Goal: Information Seeking & Learning: Learn about a topic

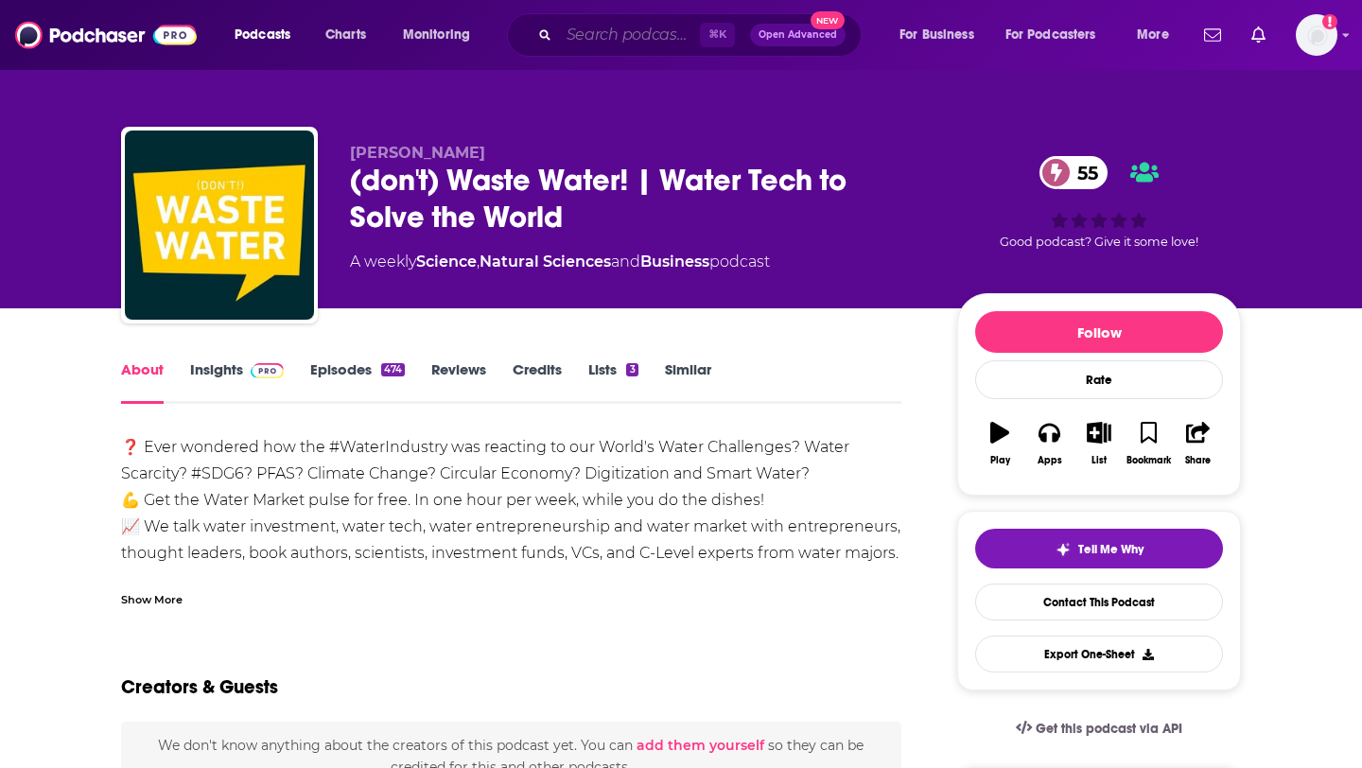
click at [604, 28] on input "Search podcasts, credits, & more..." at bounding box center [629, 35] width 141 height 30
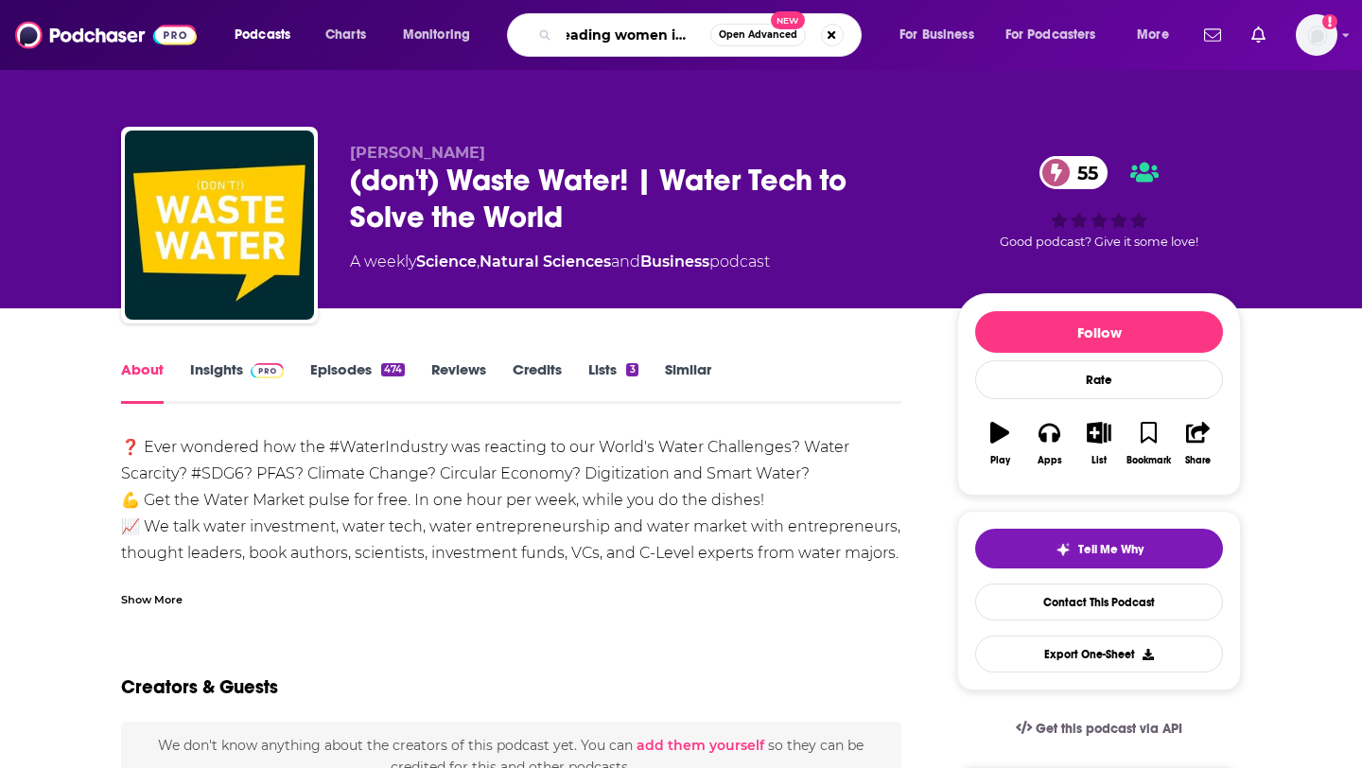
type input "leading women in tech"
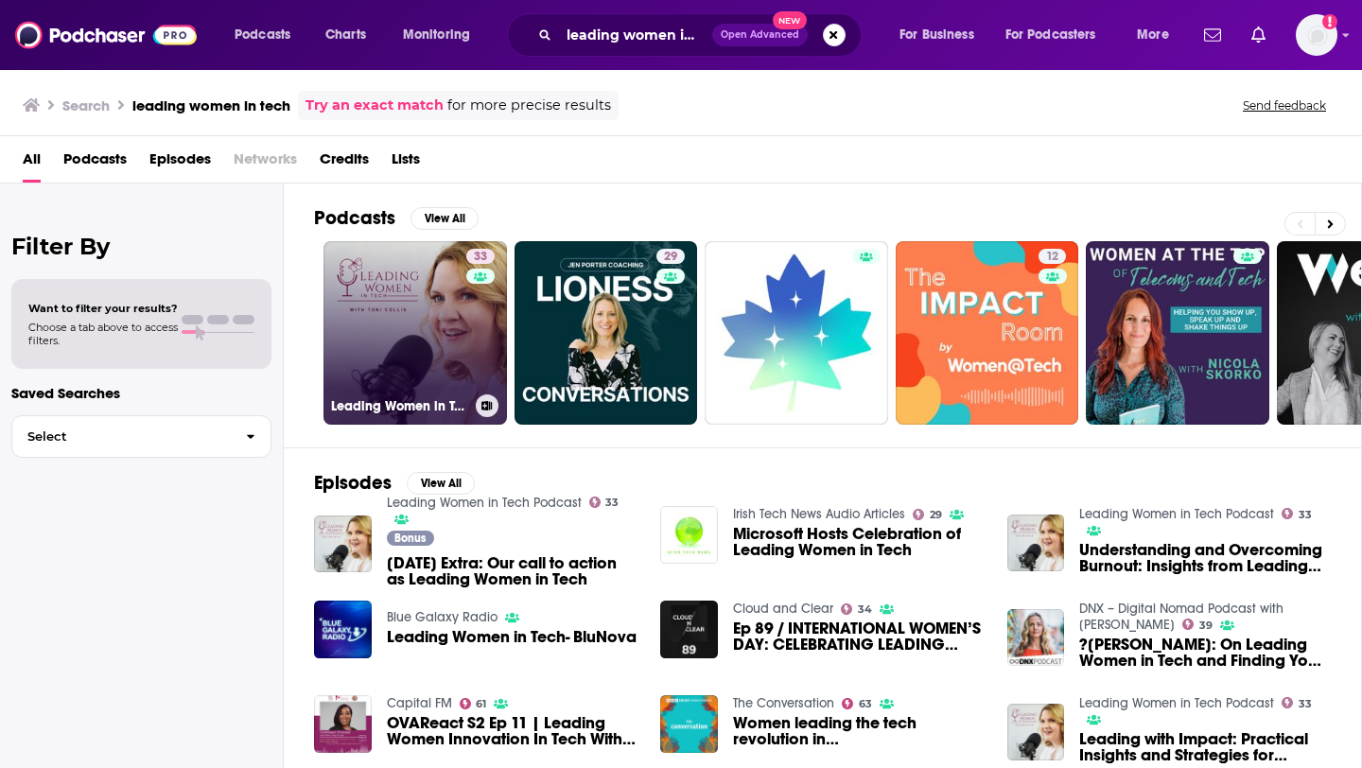
click at [397, 330] on link "33 Leading Women in Tech Podcast" at bounding box center [414, 332] width 183 height 183
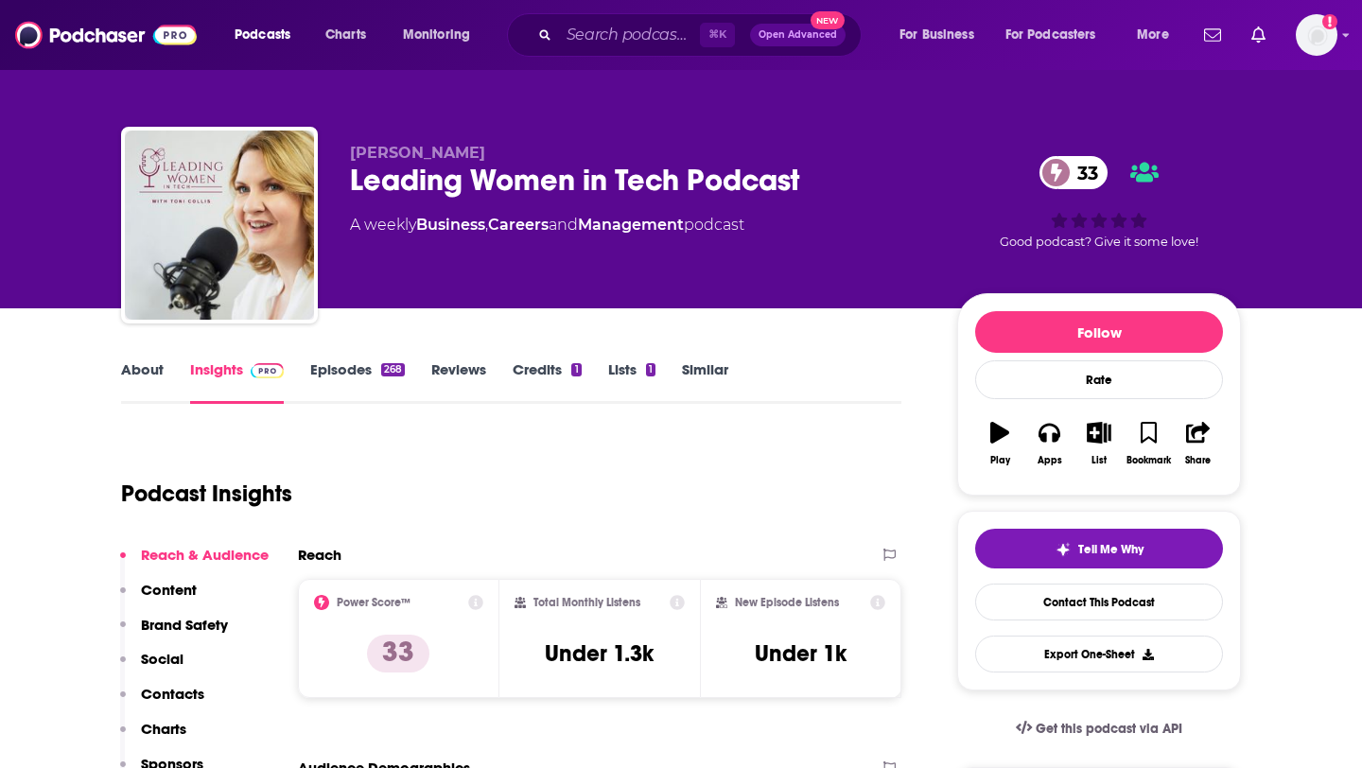
click at [136, 374] on link "About" at bounding box center [142, 382] width 43 height 44
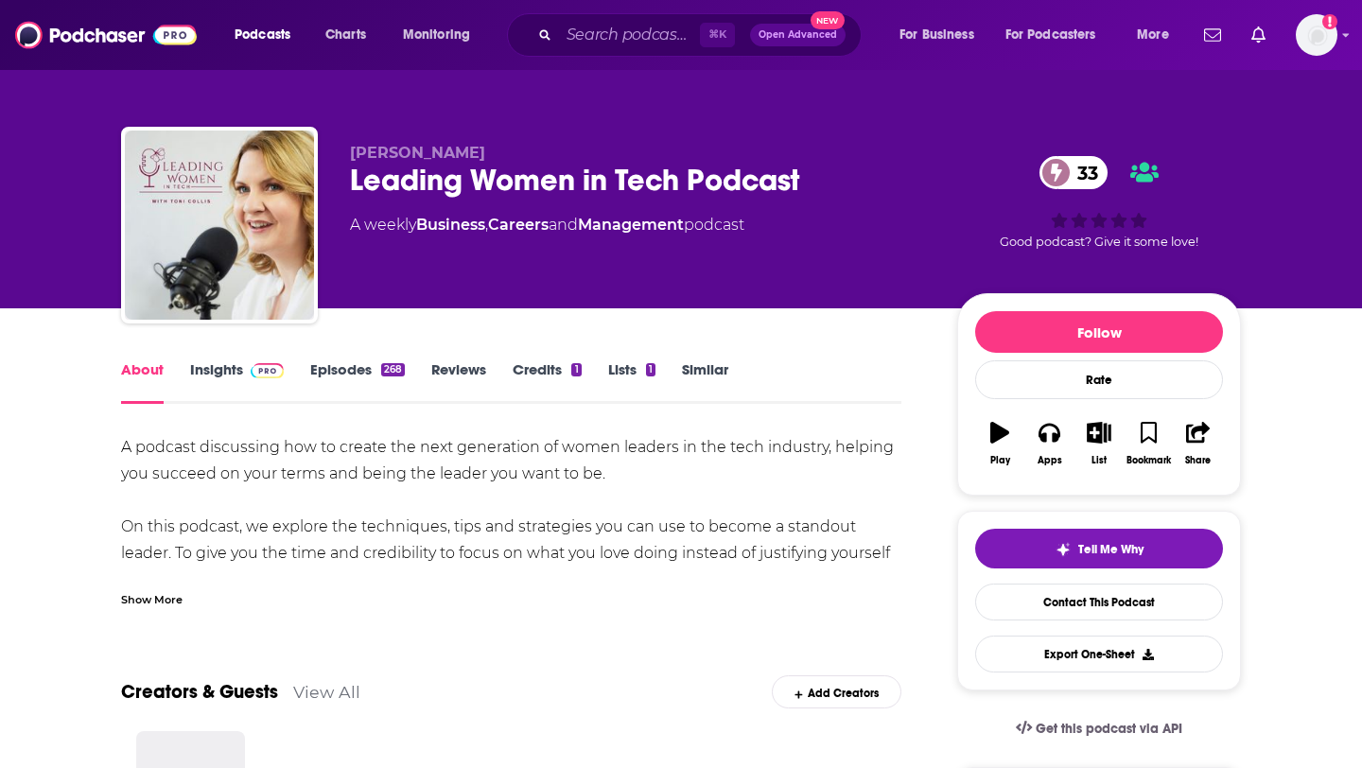
scroll to position [99, 0]
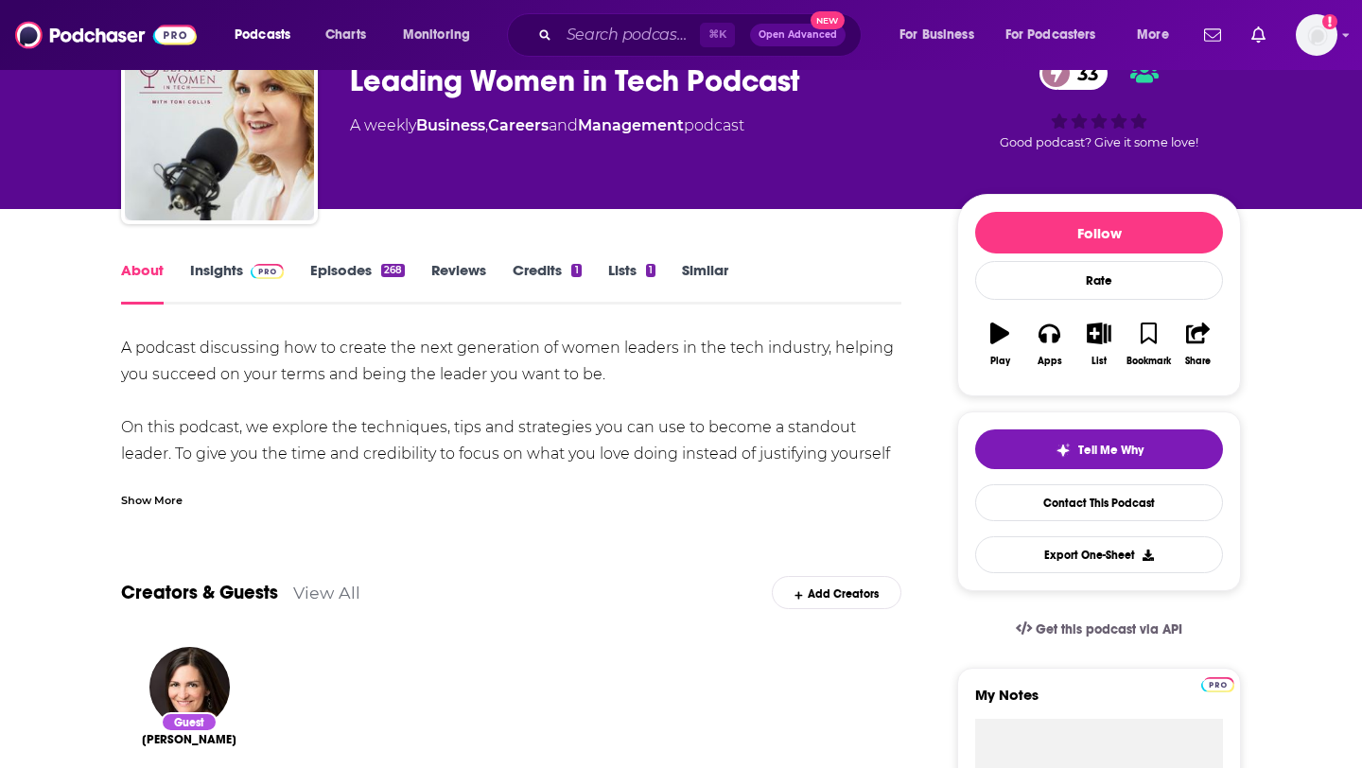
click at [150, 489] on div "Show More" at bounding box center [511, 493] width 780 height 32
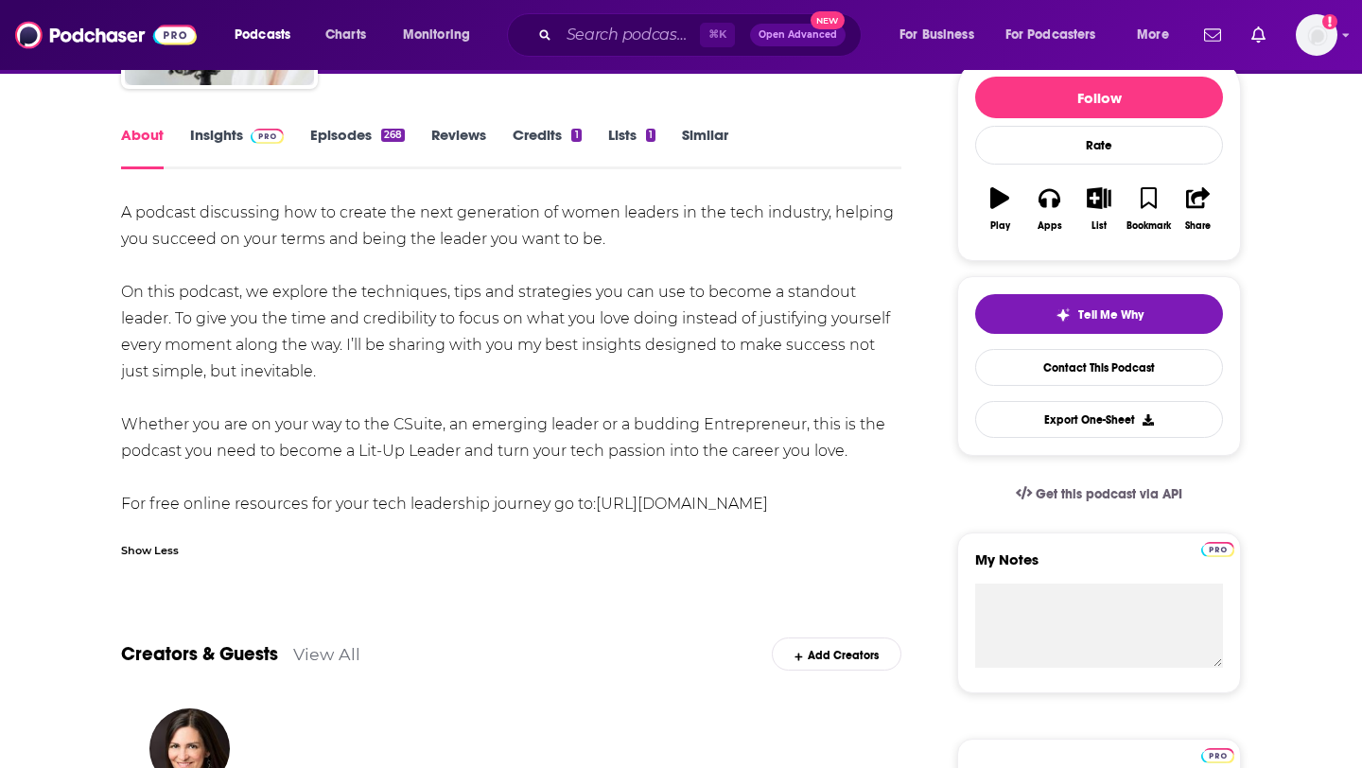
scroll to position [241, 0]
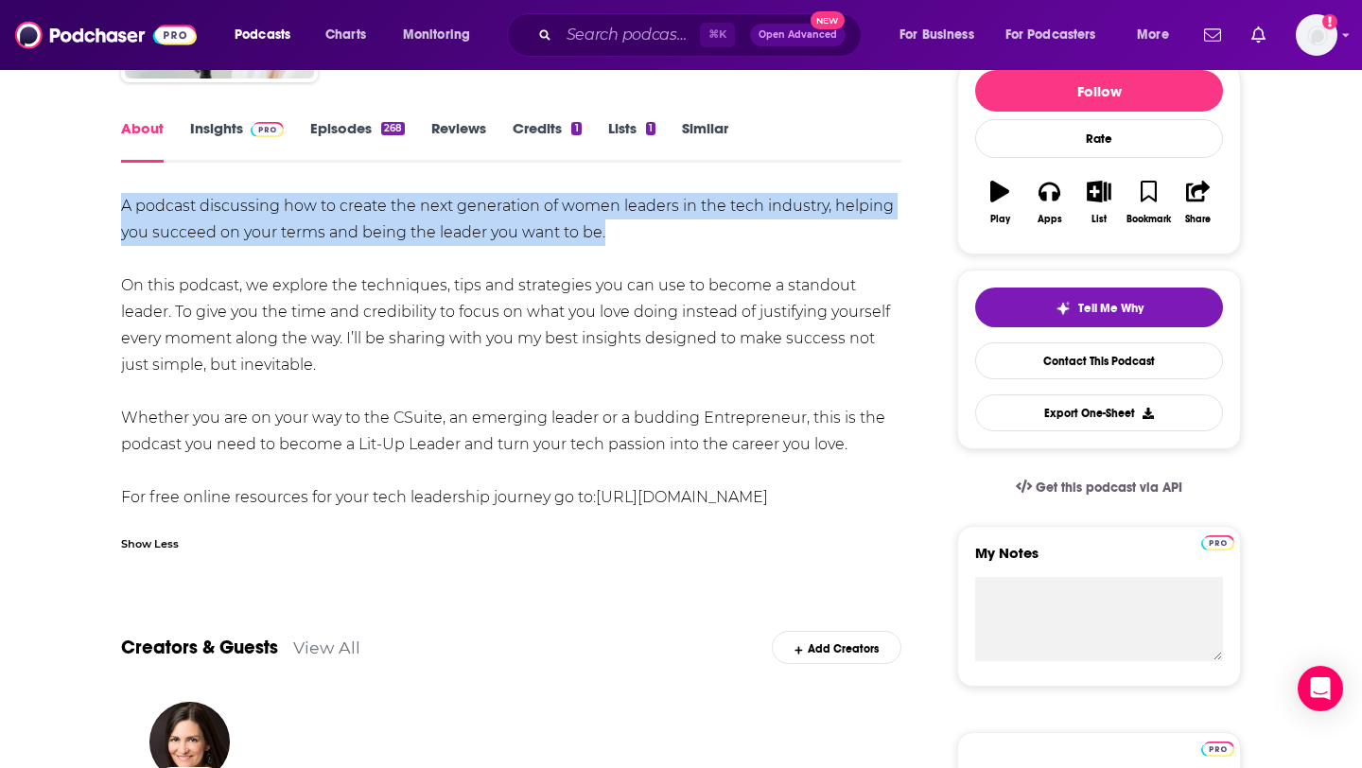
drag, startPoint x: 116, startPoint y: 206, endPoint x: 607, endPoint y: 229, distance: 491.4
copy div "A podcast discussing how to create the next generation of women leaders in the …"
click at [607, 229] on div "A podcast discussing how to create the next generation of women leaders in the …" at bounding box center [511, 352] width 780 height 318
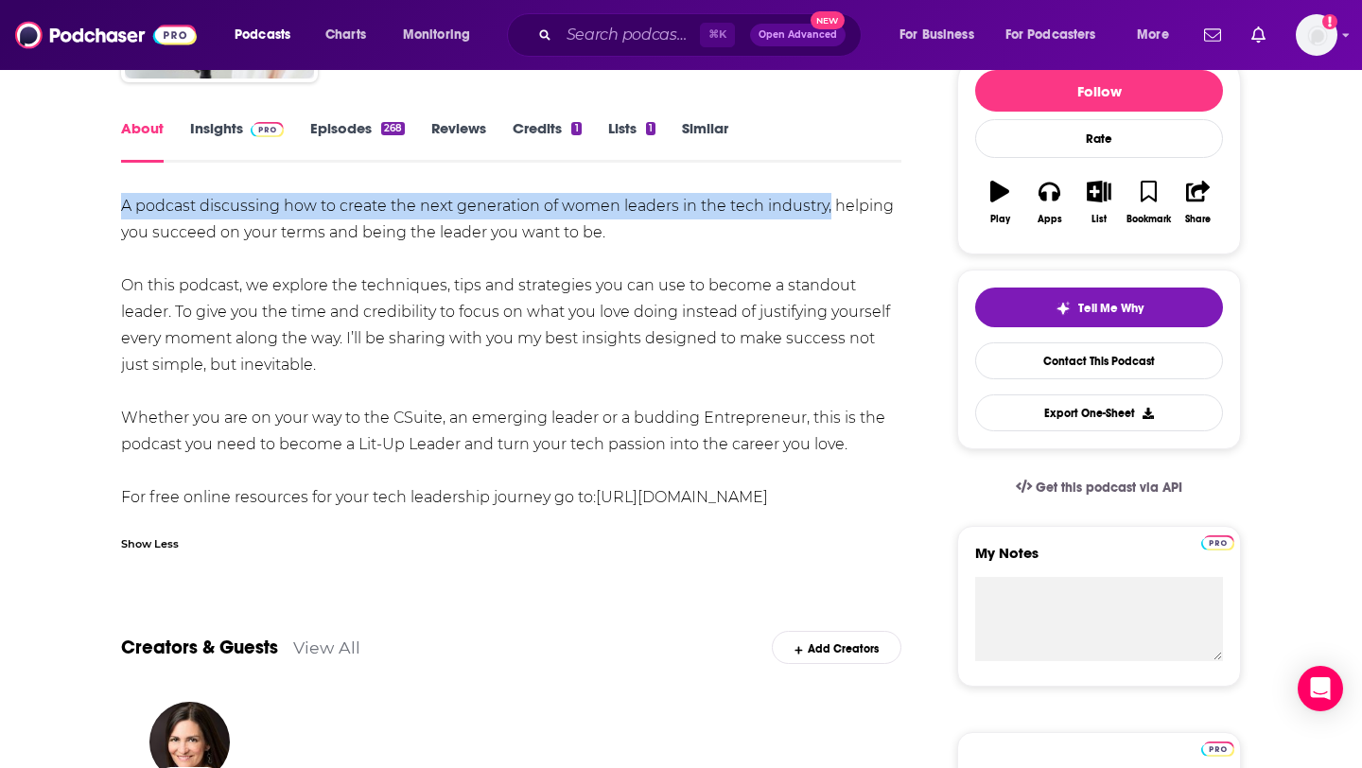
drag, startPoint x: 119, startPoint y: 206, endPoint x: 828, endPoint y: 206, distance: 708.4
copy div "A podcast discussing how to create the next generation of women leaders in the …"
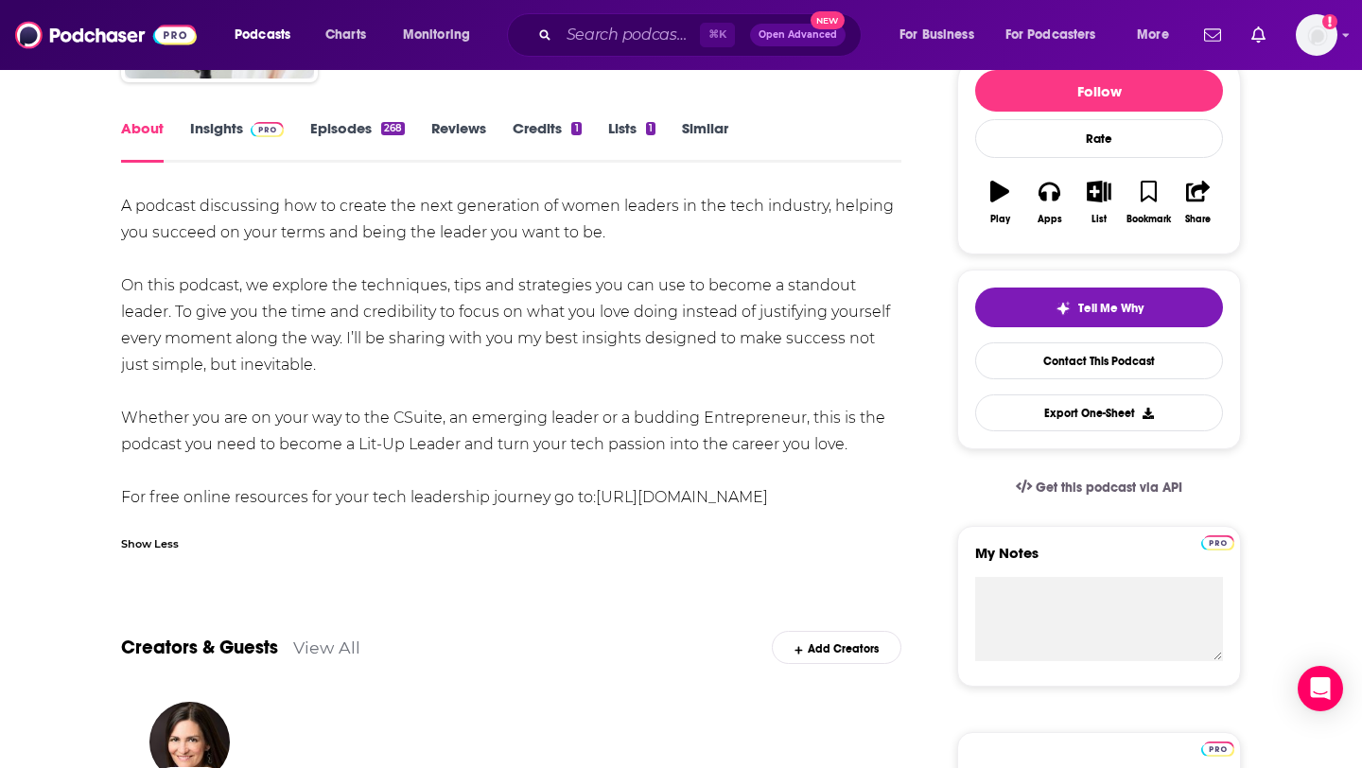
click at [271, 298] on div "A podcast discussing how to create the next generation of women leaders in the …" at bounding box center [511, 352] width 780 height 318
drag, startPoint x: 273, startPoint y: 287, endPoint x: 487, endPoint y: 365, distance: 227.7
click at [487, 365] on div "A podcast discussing how to create the next generation of women leaders in the …" at bounding box center [511, 352] width 780 height 318
copy div "explore the techniques, tips and strategies you can use to become a standout le…"
